Goal: Task Accomplishment & Management: Use online tool/utility

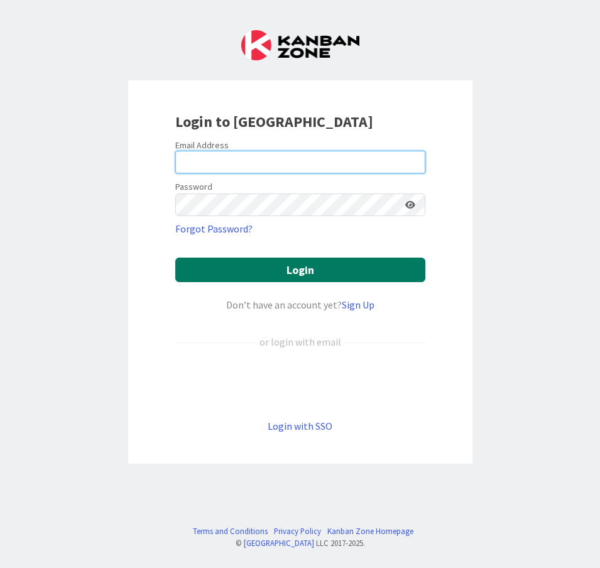
type input "pessi.moilanen@pandia.fi"
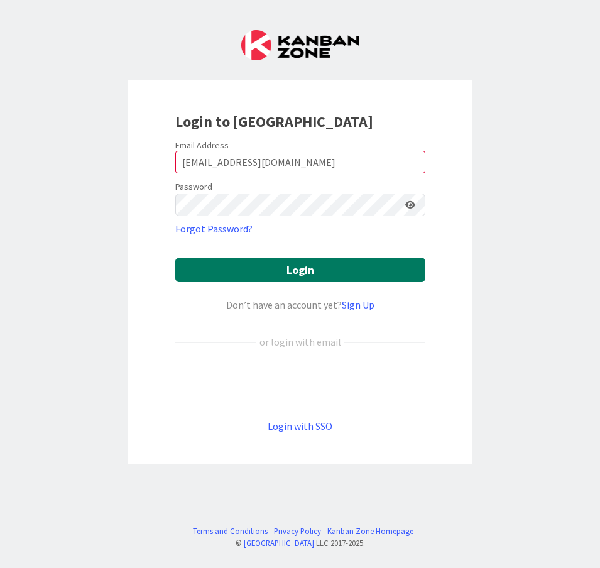
click at [231, 269] on button "Login" at bounding box center [300, 270] width 250 height 25
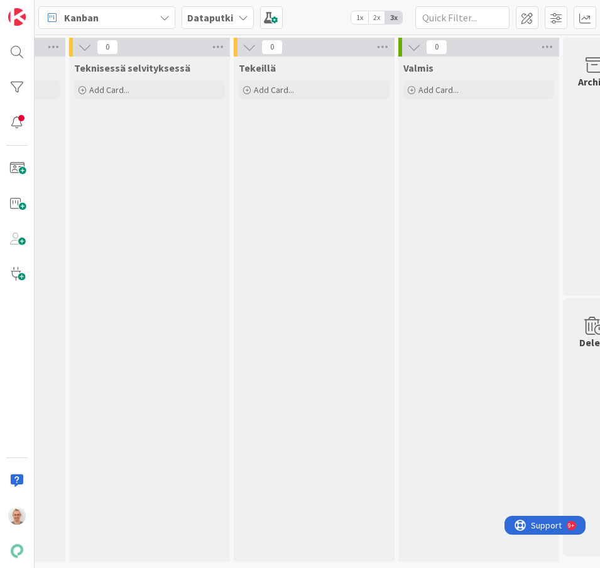
scroll to position [0, 488]
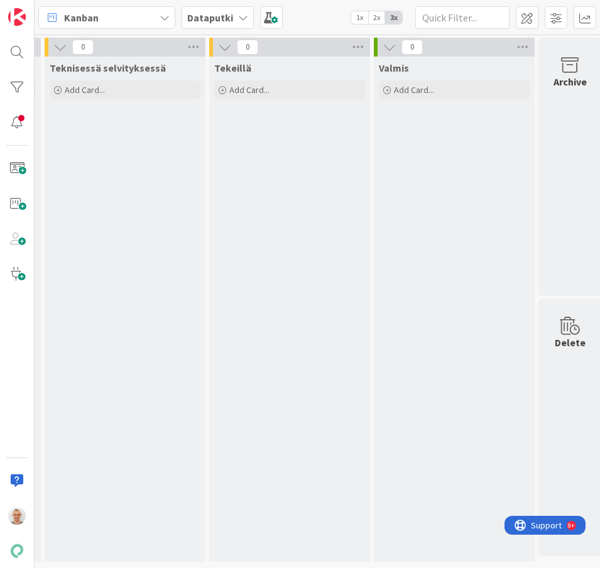
click at [224, 15] on b "Dataputki" at bounding box center [210, 17] width 46 height 13
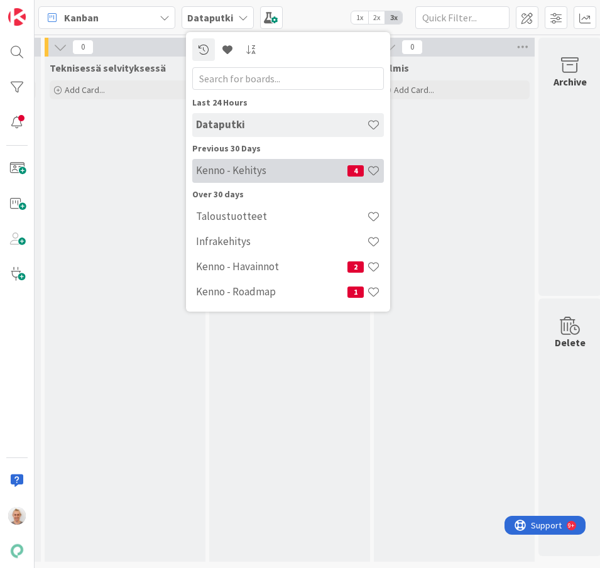
click at [236, 180] on div "Kenno - Kehitys 4" at bounding box center [288, 171] width 192 height 24
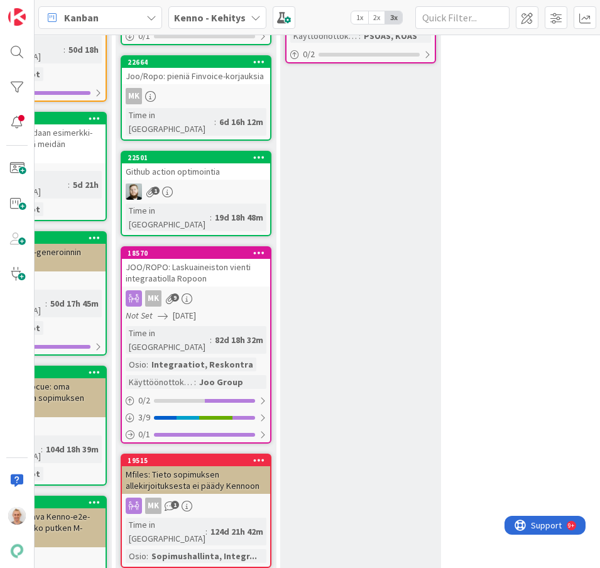
scroll to position [16247, 427]
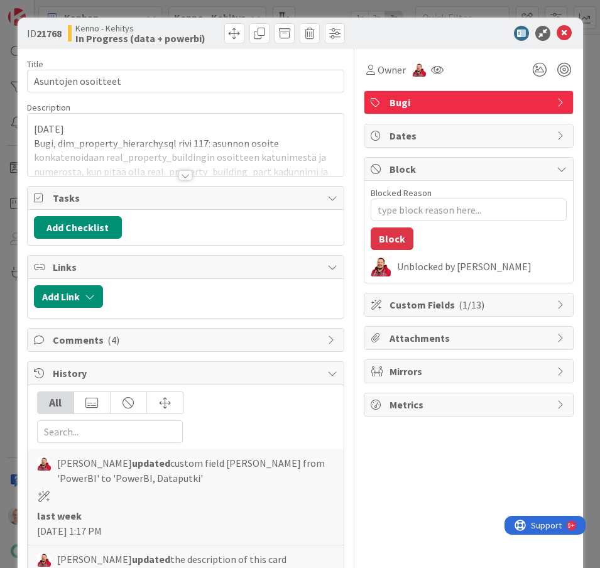
click at [190, 171] on div at bounding box center [186, 175] width 14 height 10
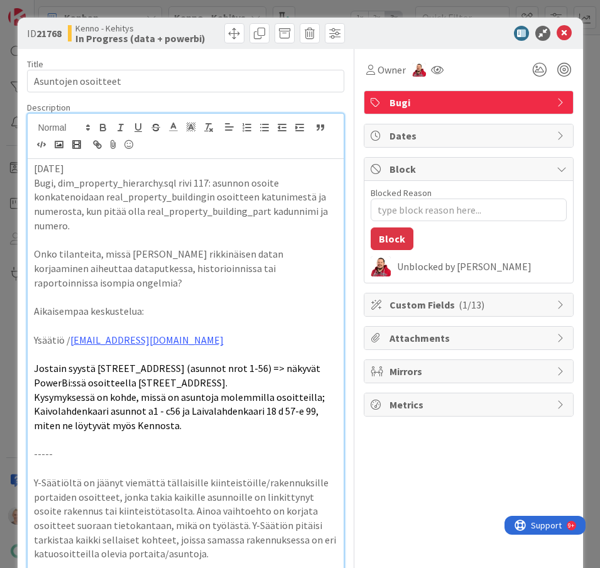
click at [9, 222] on div "ID 21768 Kenno - Kehitys In Progress (data + powerbi) Title 19 / 128 Asuntojen …" at bounding box center [300, 284] width 600 height 568
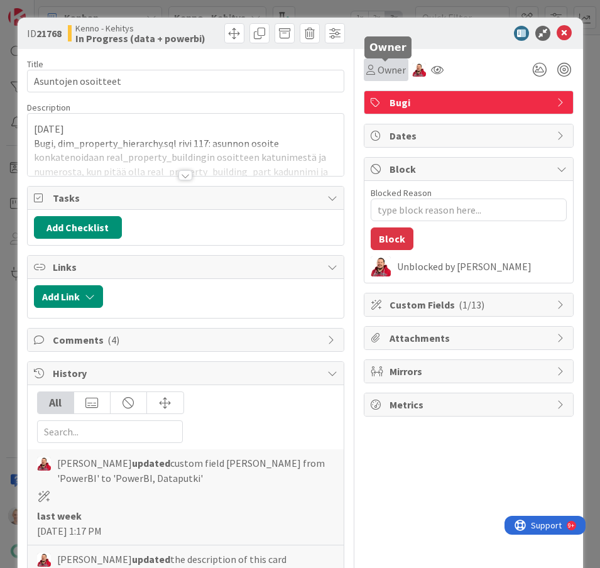
click at [401, 77] on span "Owner" at bounding box center [392, 69] width 28 height 15
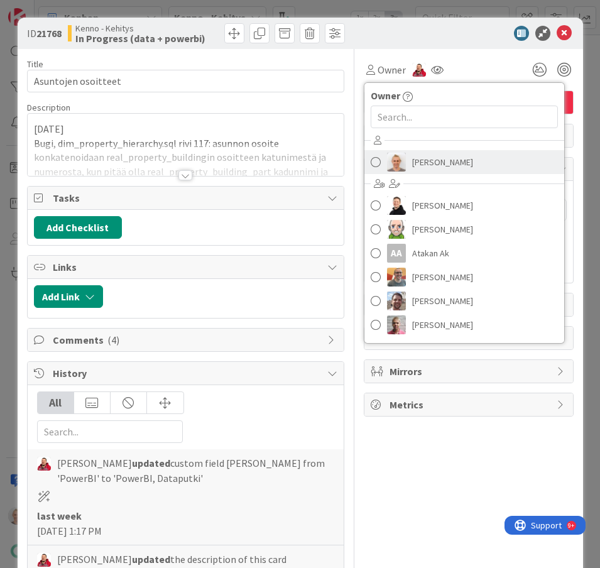
click at [430, 160] on span "Pessi Moilanen" at bounding box center [442, 162] width 61 height 19
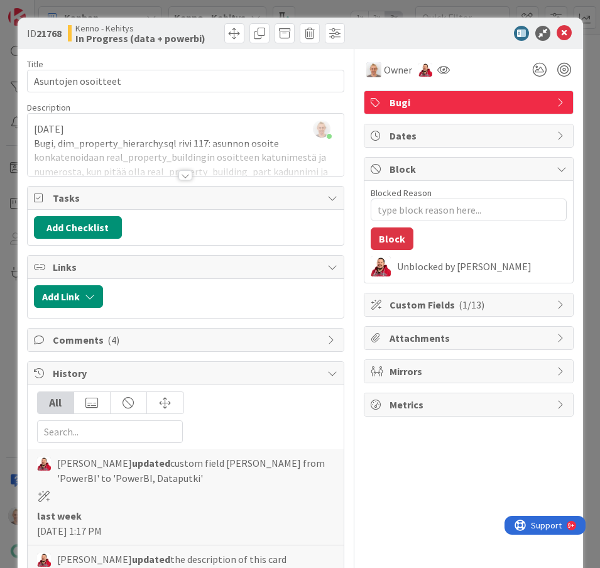
click at [402, 449] on div "Owner Owner Remove Set as Watcher Pessi Moilanen Ansu Nevalainen Antti Niemenpä…" at bounding box center [469, 492] width 210 height 886
click at [188, 175] on div at bounding box center [186, 175] width 14 height 10
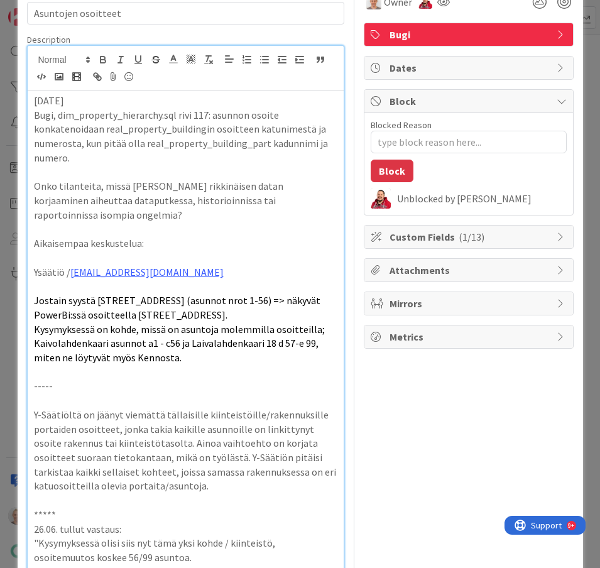
scroll to position [60, 0]
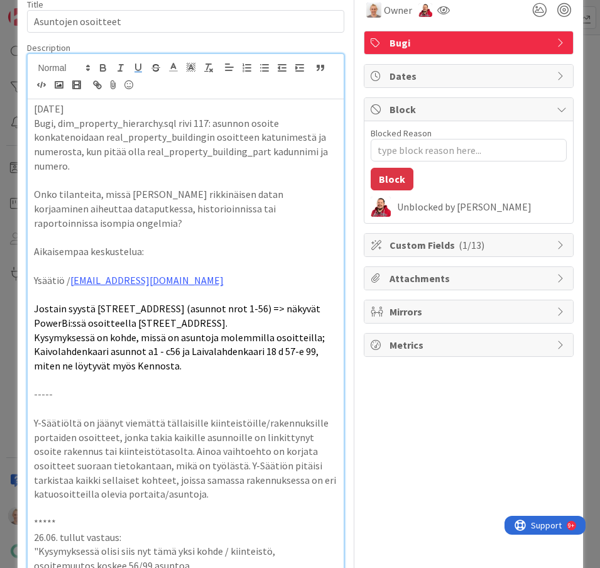
type textarea "x"
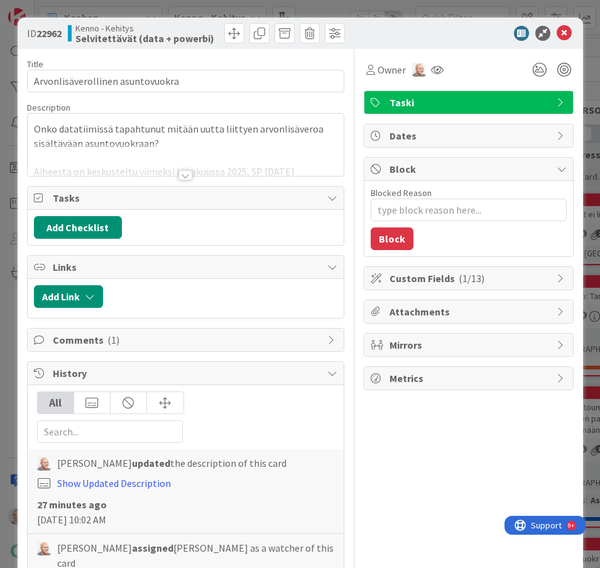
click at [186, 176] on div at bounding box center [186, 175] width 14 height 10
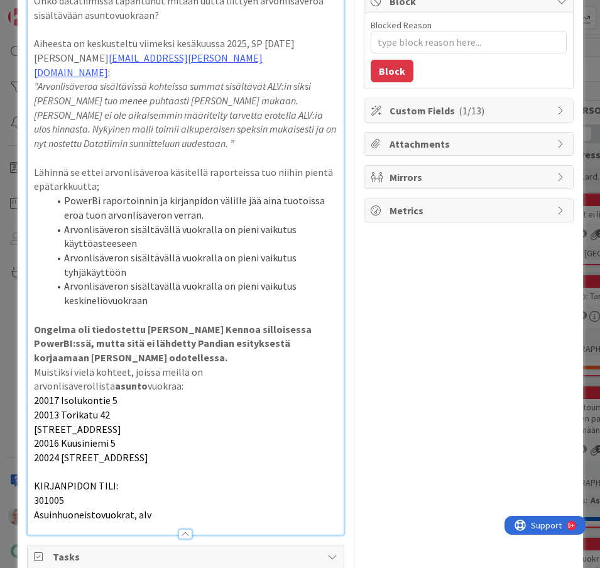
scroll to position [168, 0]
type textarea "x"
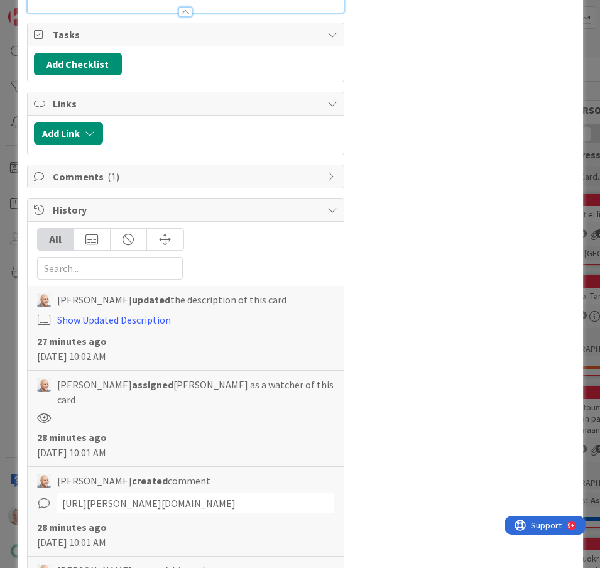
scroll to position [768, 0]
